Goal: Transaction & Acquisition: Purchase product/service

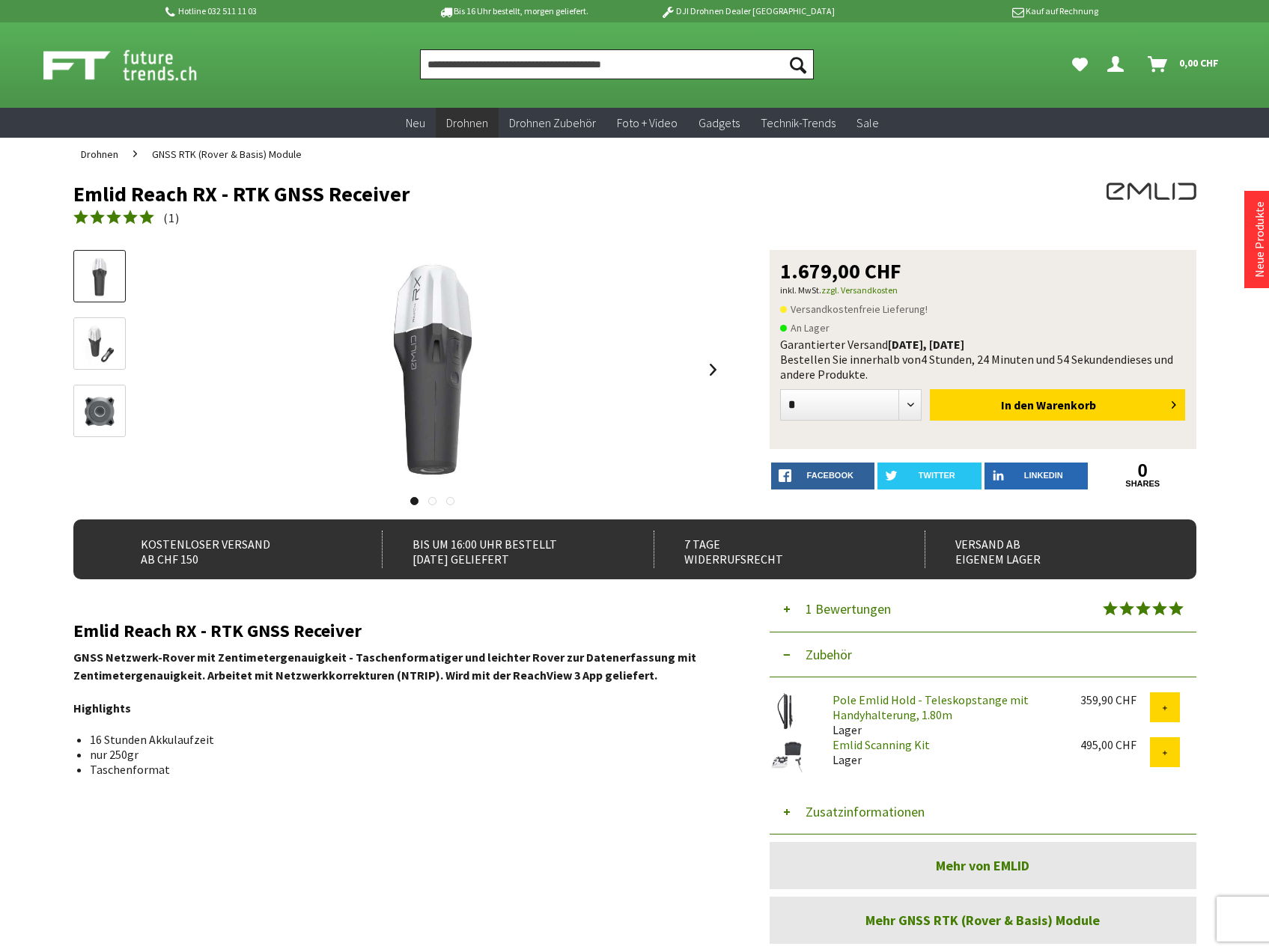
click at [487, 71] on input "Produkt, Marke, Kategorie, EAN, Artikelnummer…" at bounding box center [616, 65] width 394 height 30
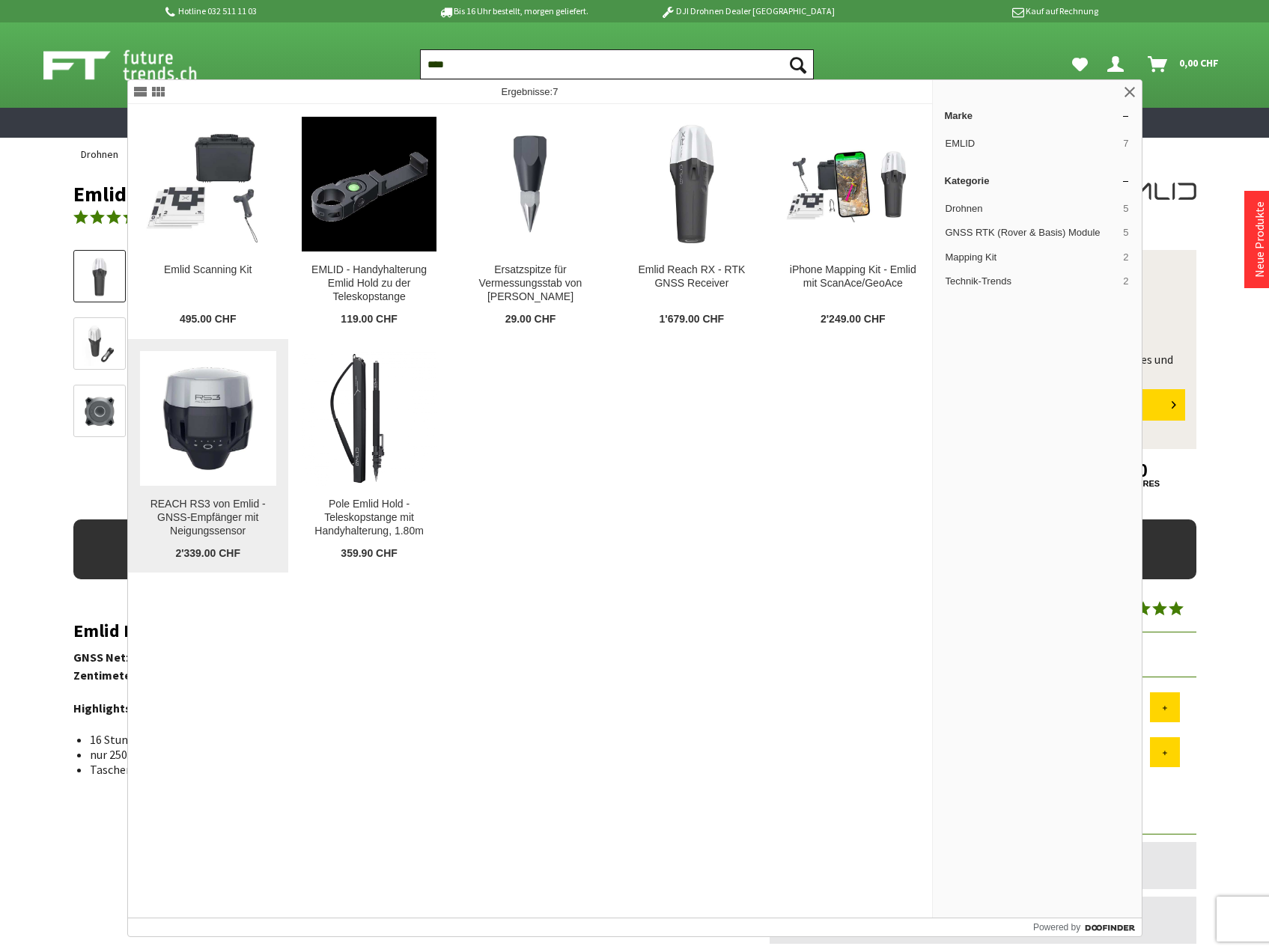
type input "****"
click at [181, 435] on img at bounding box center [208, 418] width 135 height 135
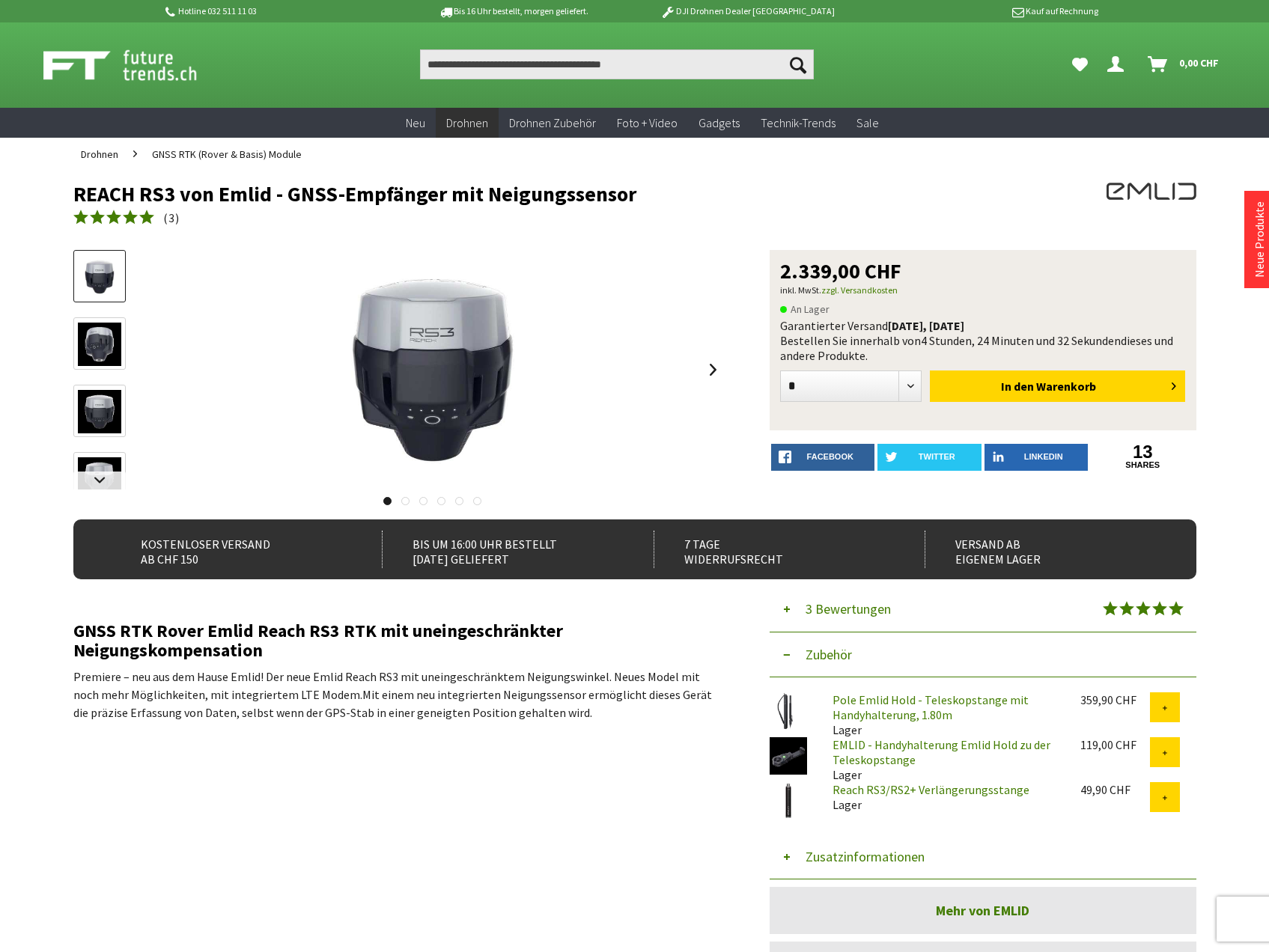
click at [89, 343] on img at bounding box center [99, 345] width 44 height 44
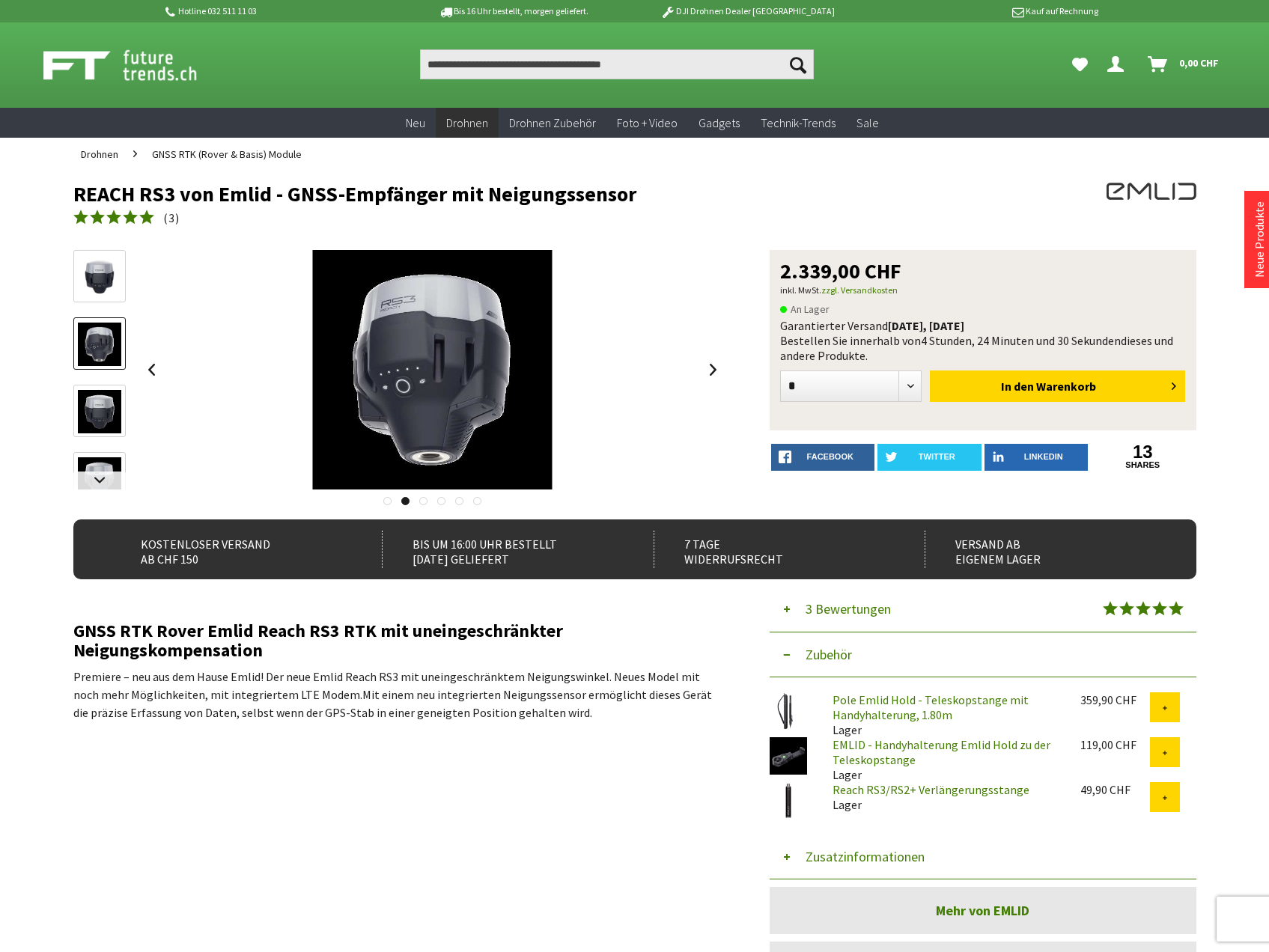
click at [103, 406] on img at bounding box center [99, 412] width 44 height 44
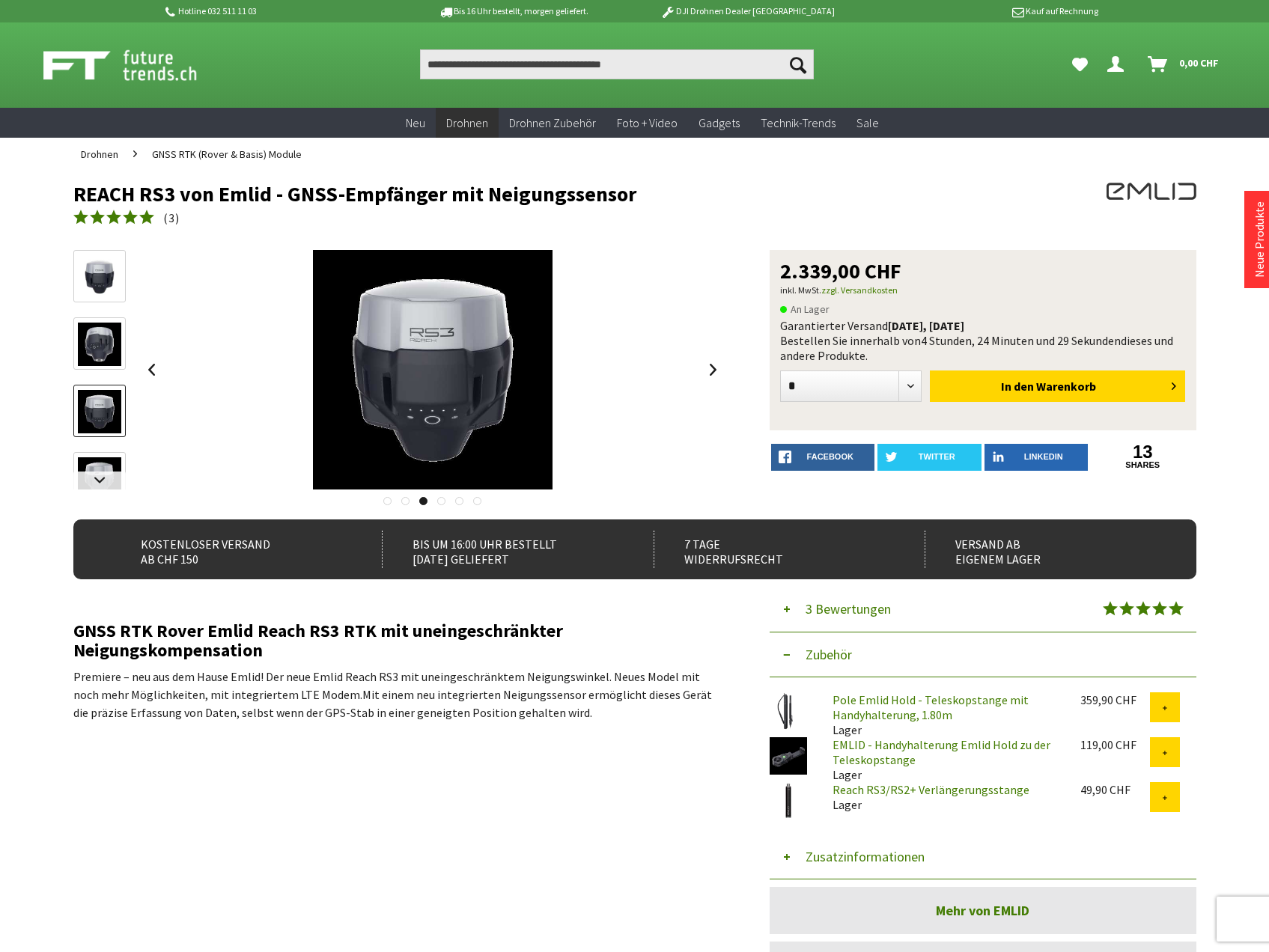
click at [92, 467] on img at bounding box center [99, 479] width 44 height 44
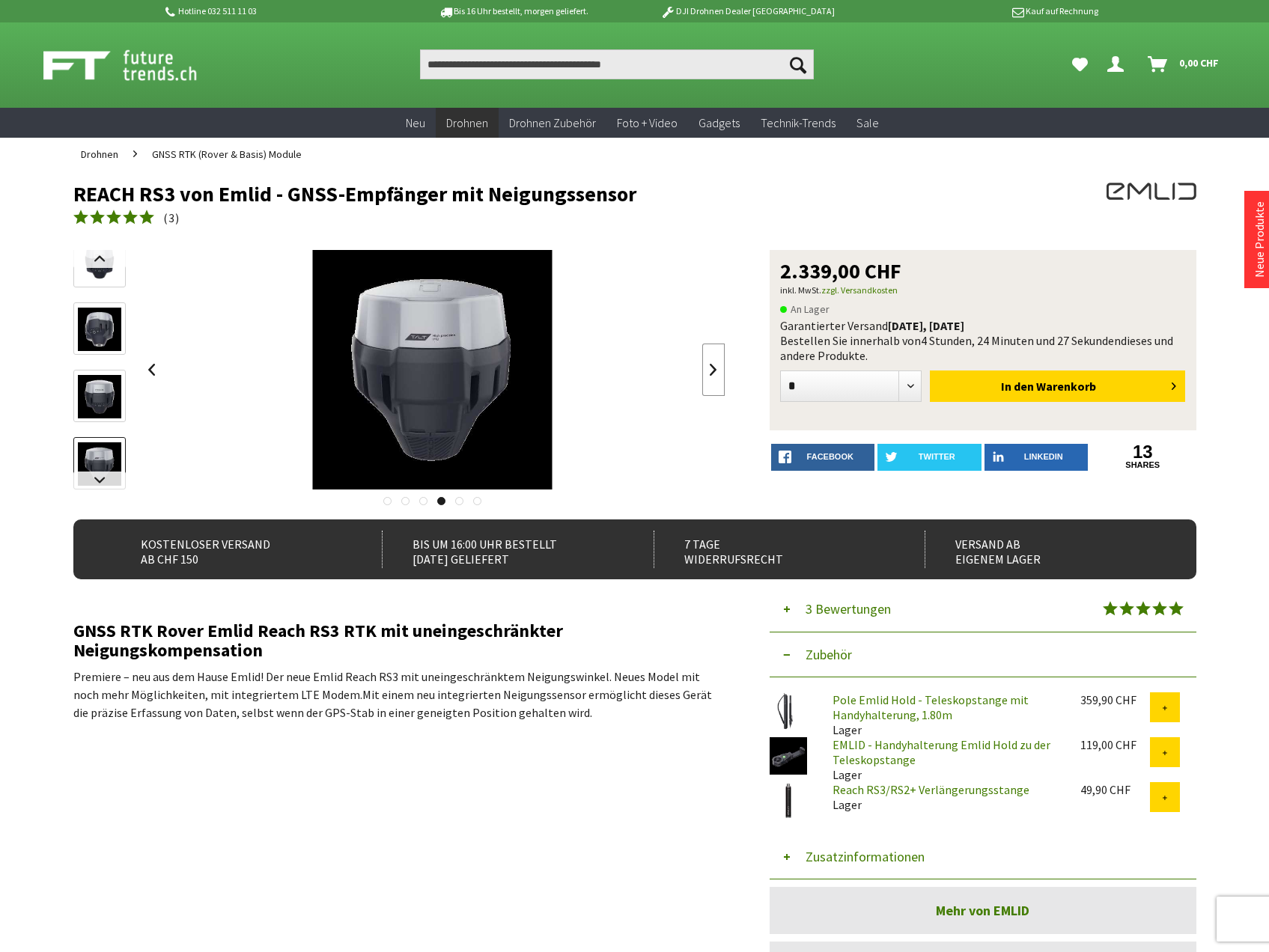
click at [715, 379] on link at bounding box center [714, 370] width 23 height 53
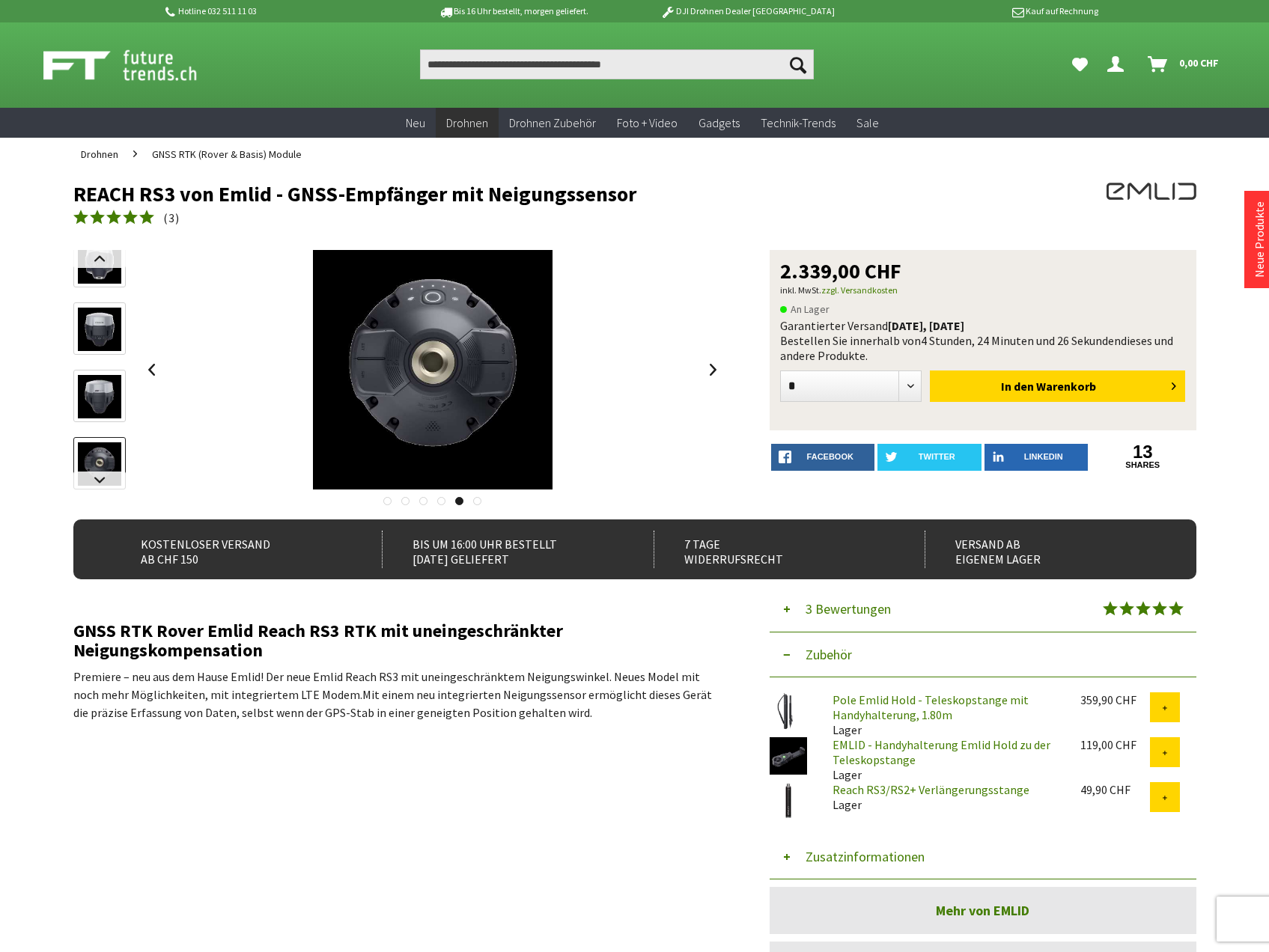
click at [610, 424] on div at bounding box center [433, 370] width 585 height 239
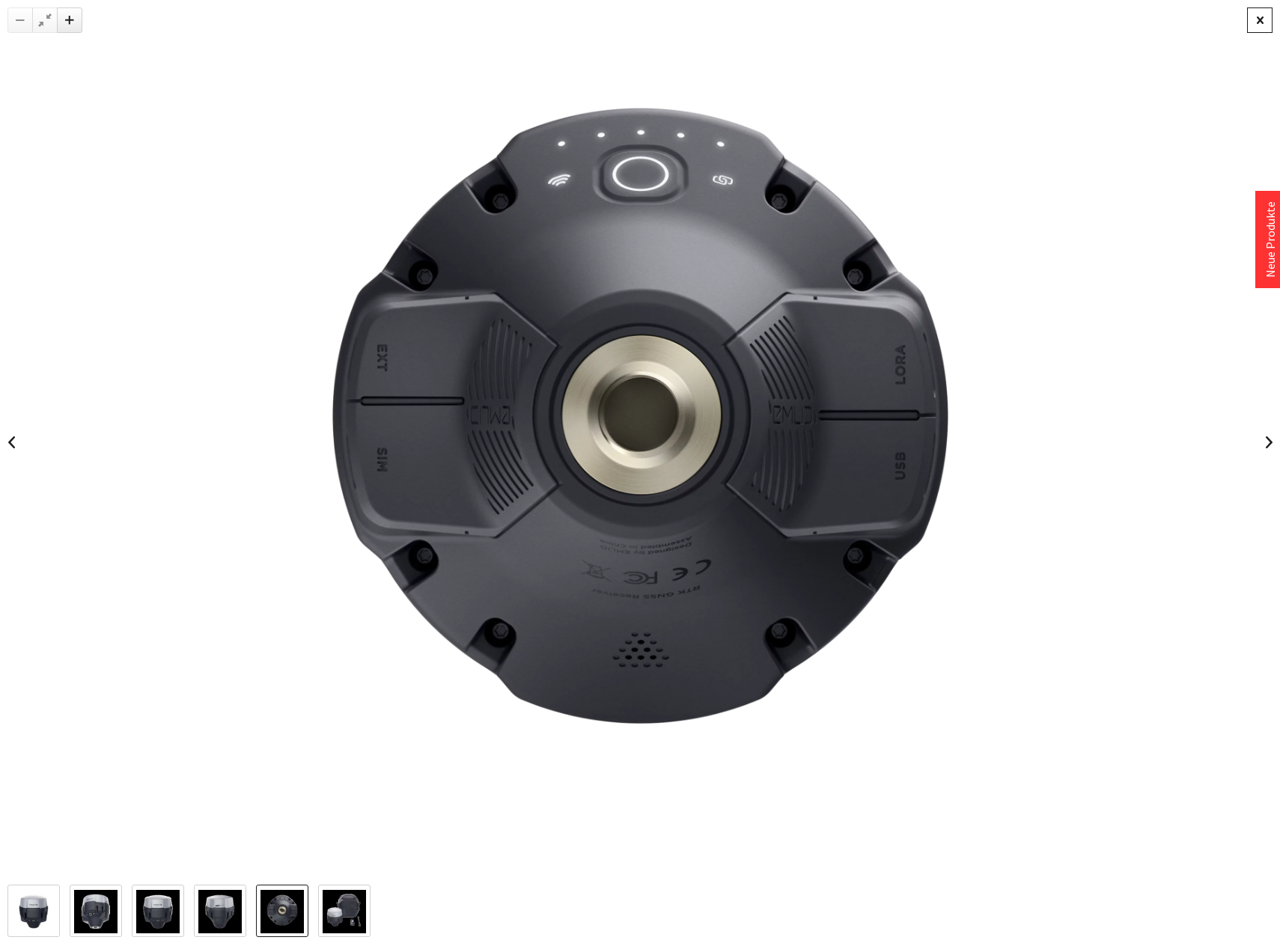
click at [1259, 23] on div at bounding box center [1260, 20] width 26 height 26
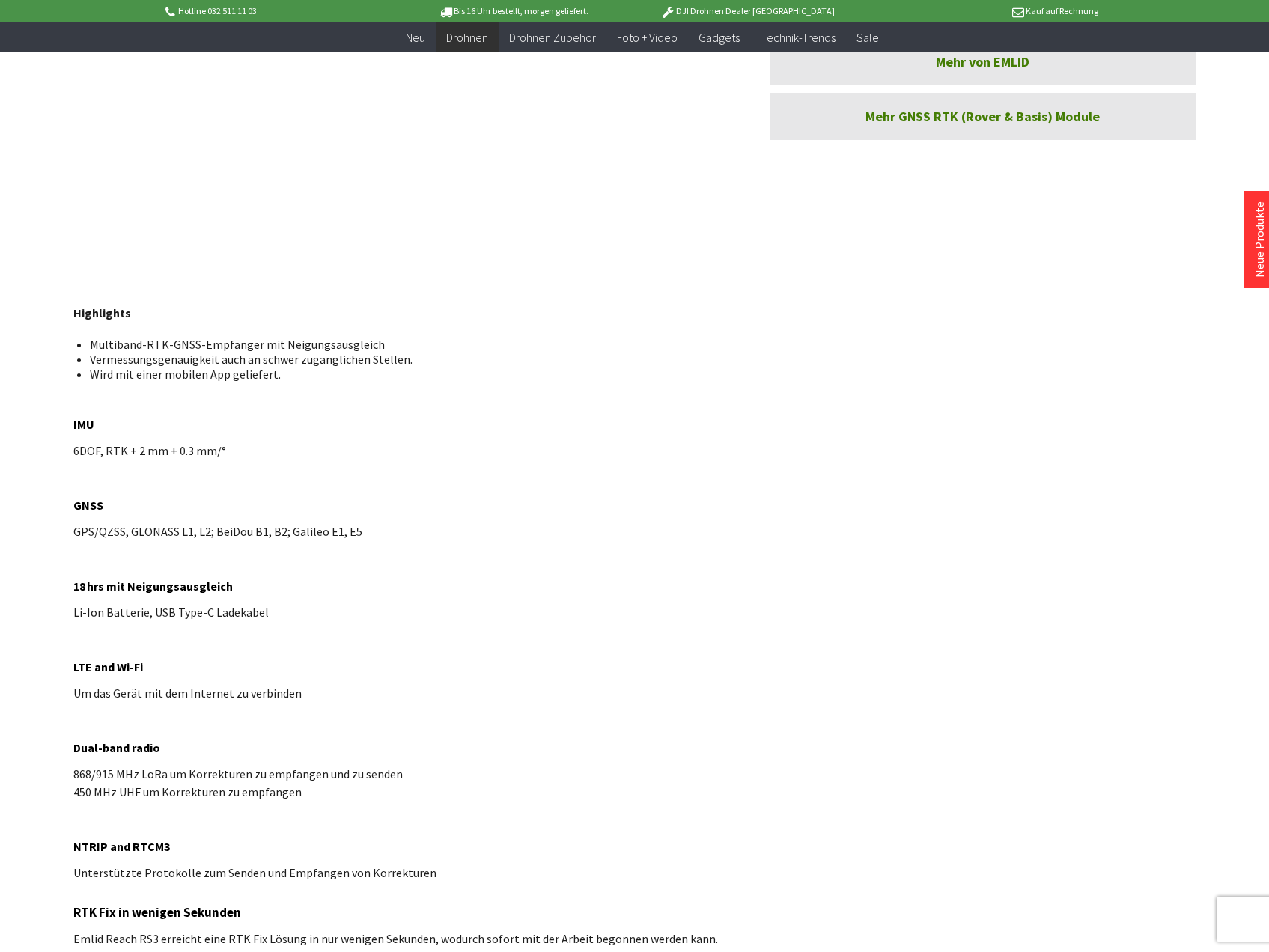
scroll to position [823, 0]
